Goal: Obtain resource: Download file/media

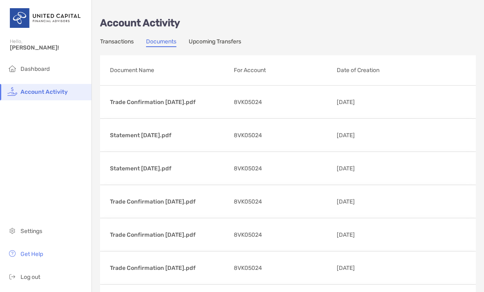
click at [143, 138] on p "Statement [DATE].pdf" at bounding box center [168, 135] width 117 height 10
click at [0, 0] on p "See Document" at bounding box center [0, 0] width 0 height 0
click at [164, 46] on link "Documents" at bounding box center [161, 42] width 30 height 9
click at [152, 137] on p "Statement [DATE].pdf" at bounding box center [168, 135] width 117 height 10
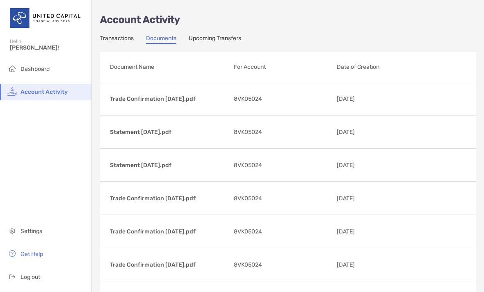
scroll to position [4, 0]
click at [0, 0] on p "See Document" at bounding box center [0, 0] width 0 height 0
click at [157, 43] on link "Documents" at bounding box center [161, 38] width 30 height 9
click at [126, 132] on p "Statement [DATE].pdf" at bounding box center [168, 131] width 117 height 10
click at [0, 0] on p "See Document" at bounding box center [0, 0] width 0 height 0
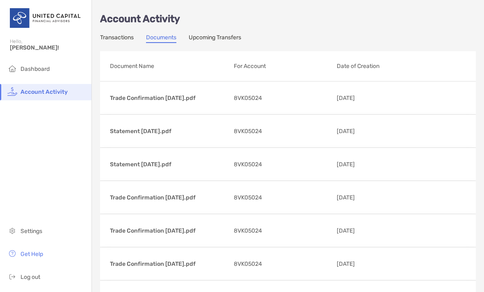
click at [28, 69] on span "Dashboard" at bounding box center [35, 69] width 29 height 7
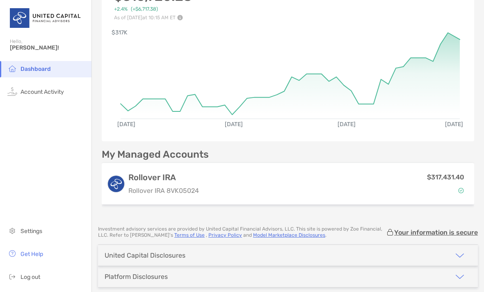
scroll to position [72, 0]
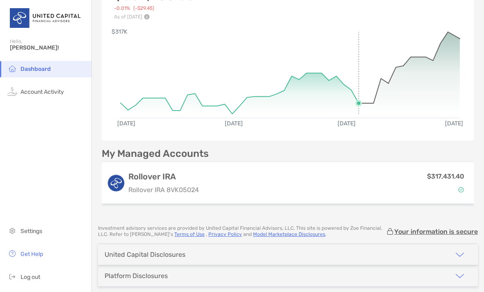
click at [362, 103] on rect at bounding box center [290, 71] width 339 height 78
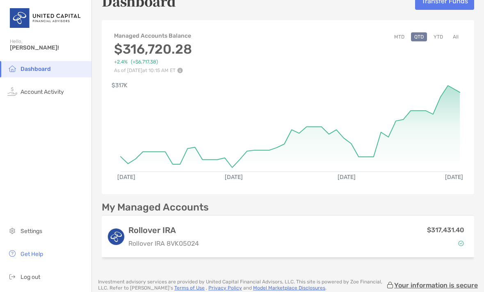
scroll to position [17, 0]
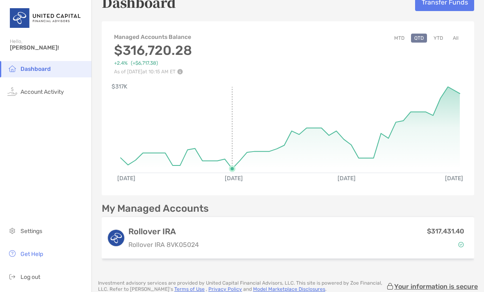
click at [362, 156] on rect at bounding box center [290, 126] width 339 height 78
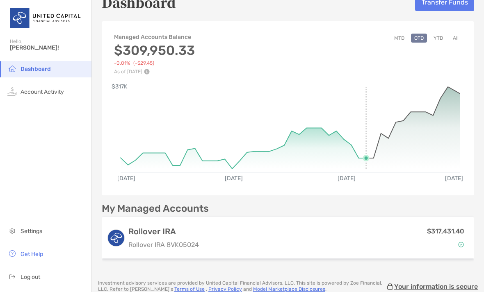
click at [232, 164] on rect at bounding box center [290, 126] width 339 height 78
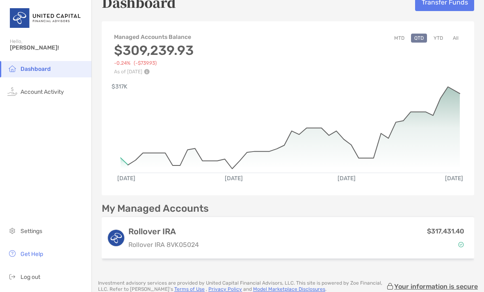
click at [125, 164] on rect at bounding box center [290, 126] width 339 height 78
click at [455, 39] on button "All" at bounding box center [455, 38] width 12 height 9
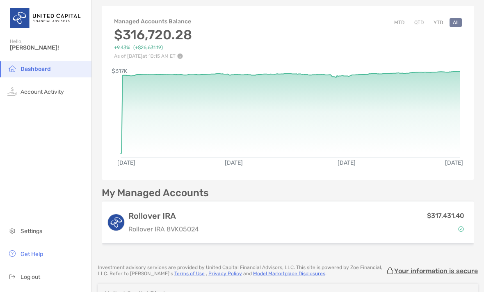
scroll to position [32, 0]
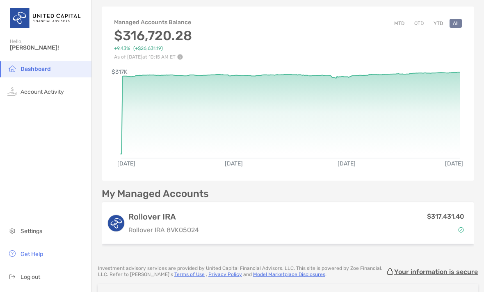
click at [19, 50] on span "[PERSON_NAME]!" at bounding box center [48, 47] width 77 height 7
click at [27, 276] on span "Log out" at bounding box center [31, 277] width 20 height 7
